Goal: Find specific page/section: Find specific page/section

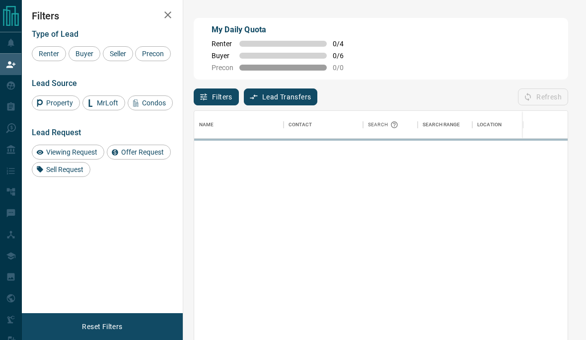
scroll to position [290, 373]
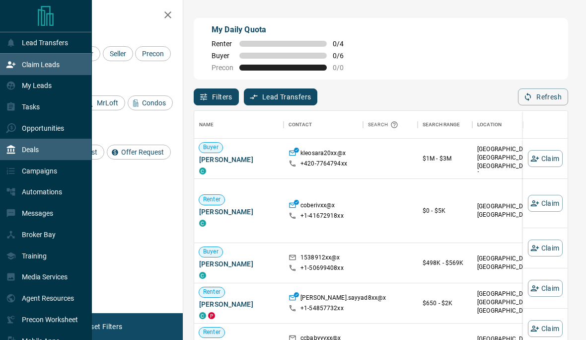
click at [7, 153] on icon at bounding box center [11, 149] width 10 height 10
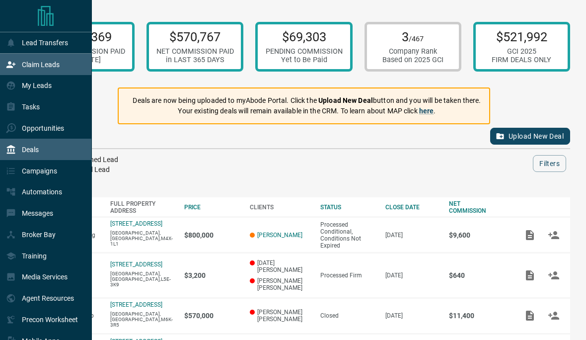
click at [20, 66] on div "Claim Leads" at bounding box center [33, 64] width 54 height 16
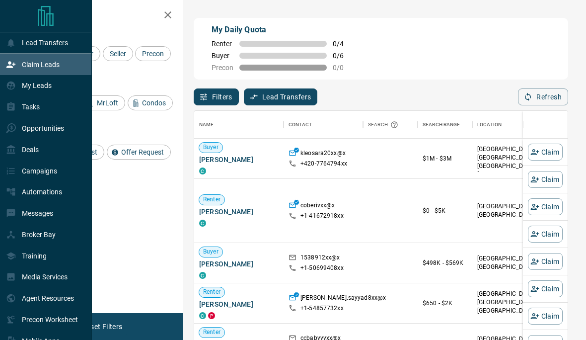
scroll to position [290, 373]
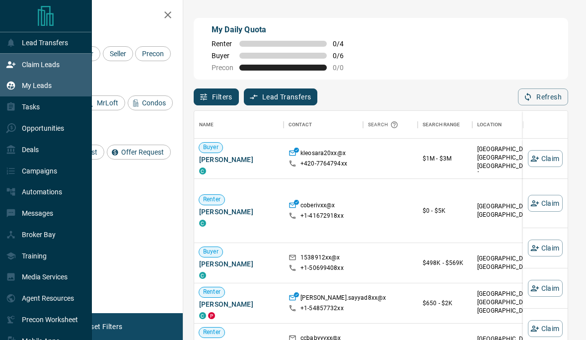
click at [12, 92] on div "My Leads" at bounding box center [29, 85] width 46 height 16
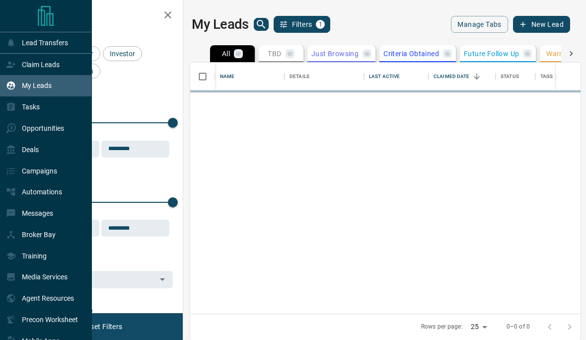
scroll to position [293, 390]
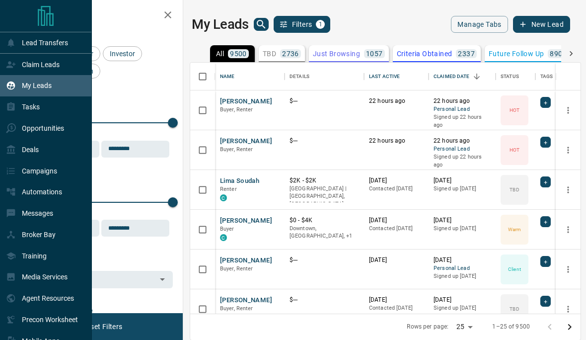
click at [256, 31] on div "My Leads Filters 1" at bounding box center [286, 24] width 189 height 17
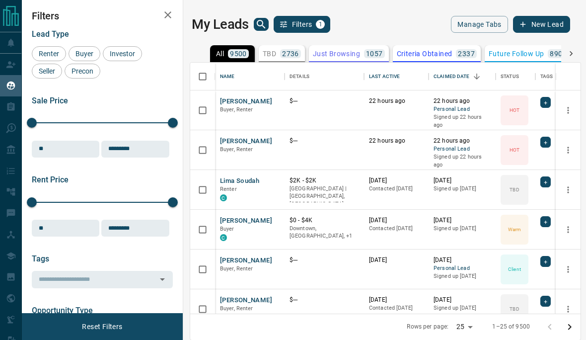
click at [263, 28] on icon "search button" at bounding box center [261, 24] width 12 height 12
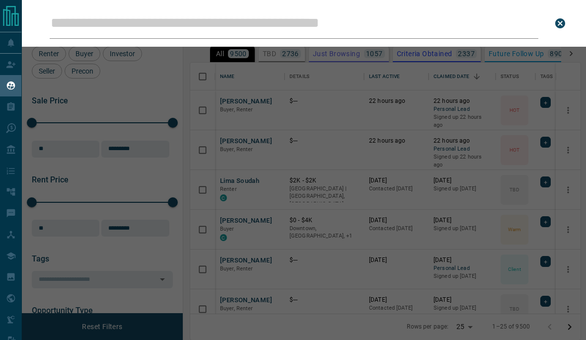
type input "**********"
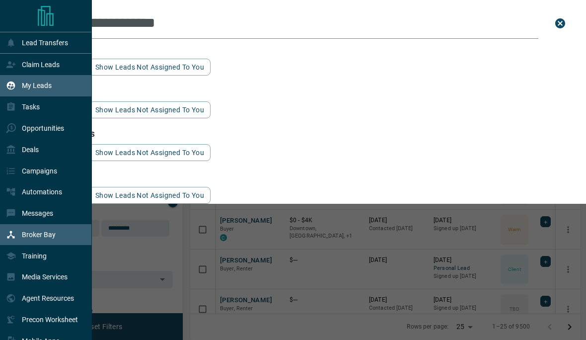
click at [12, 236] on icon at bounding box center [11, 234] width 10 height 10
